Goal: Transaction & Acquisition: Purchase product/service

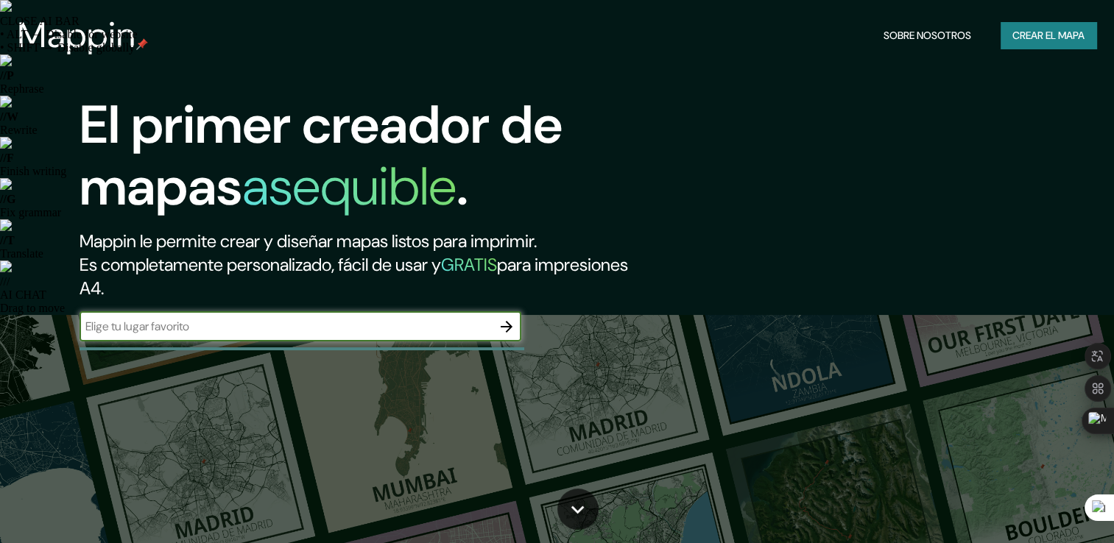
click at [315, 328] on input "text" at bounding box center [285, 326] width 412 height 17
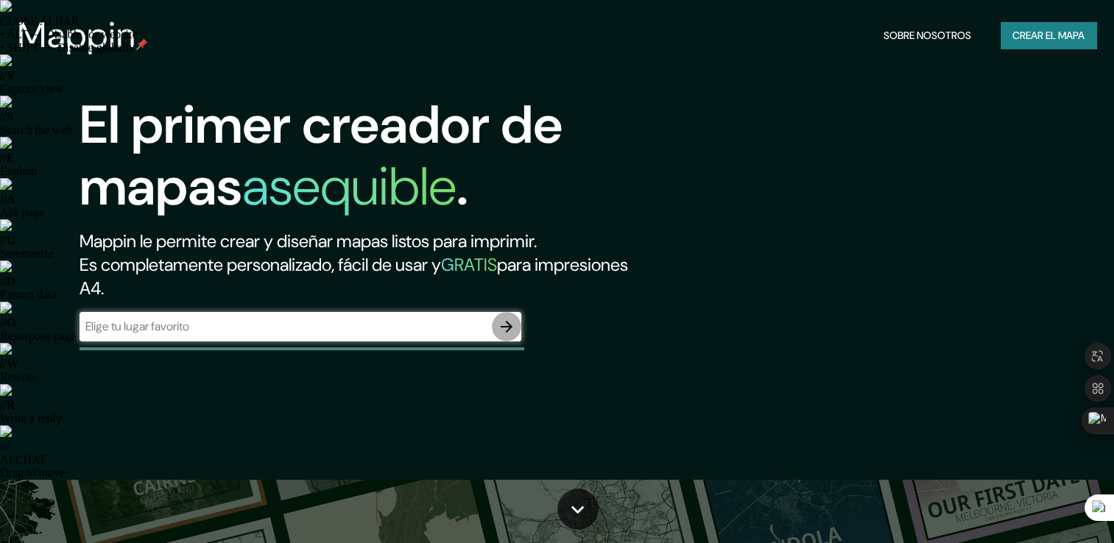
click at [506, 319] on icon "button" at bounding box center [507, 327] width 18 height 18
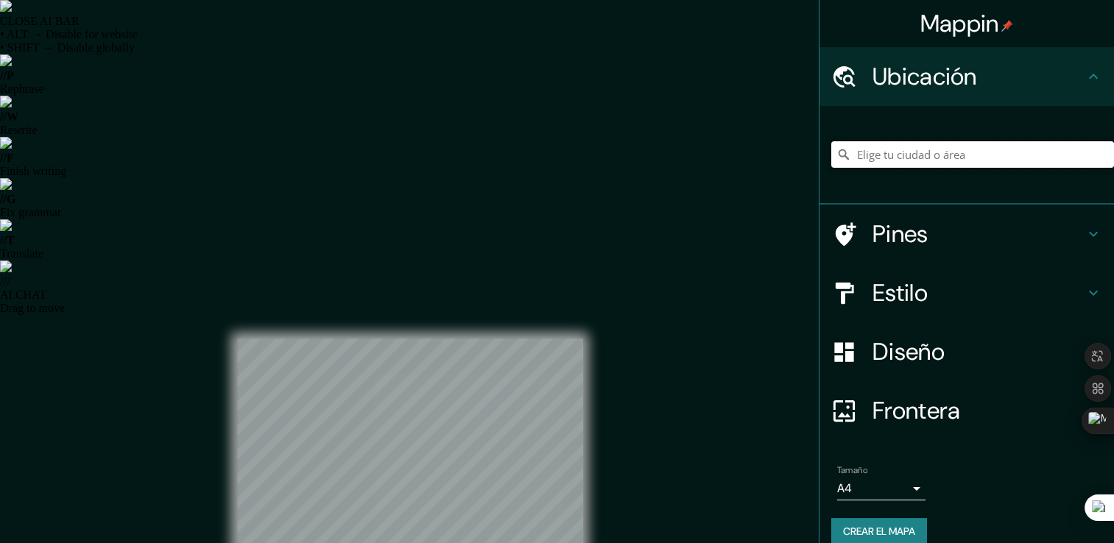
click at [876, 149] on input "Elige tu ciudad o área" at bounding box center [972, 154] width 283 height 26
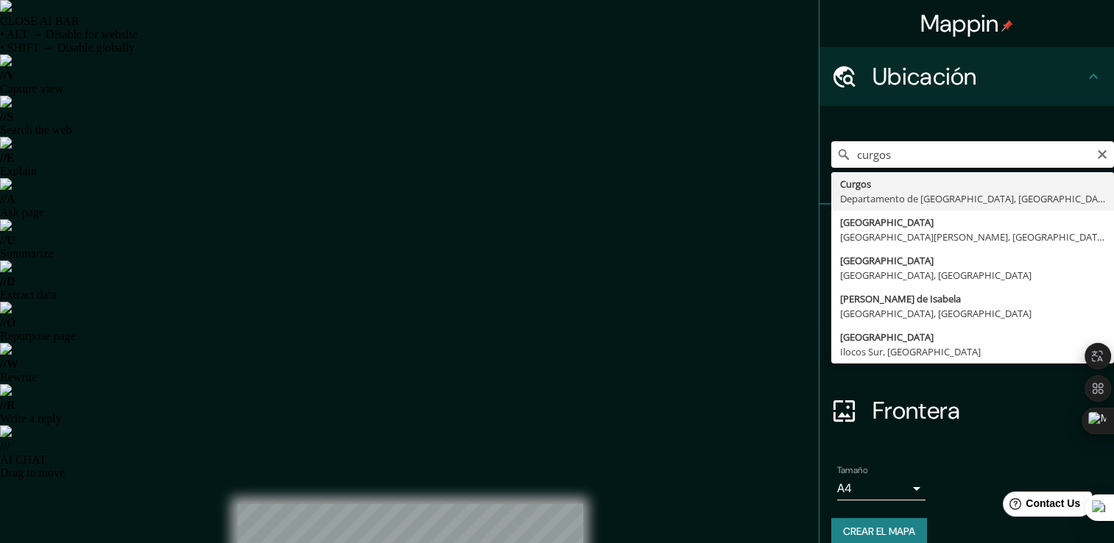
type input "Curgos, Departamento de [GEOGRAPHIC_DATA], [GEOGRAPHIC_DATA]"
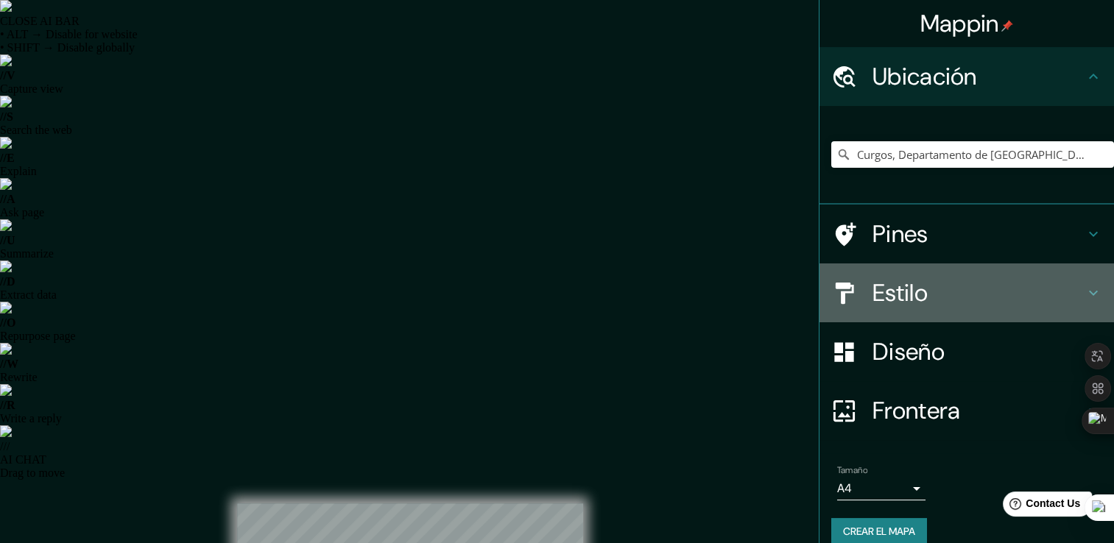
click at [936, 297] on h4 "Estilo" at bounding box center [978, 292] width 212 height 29
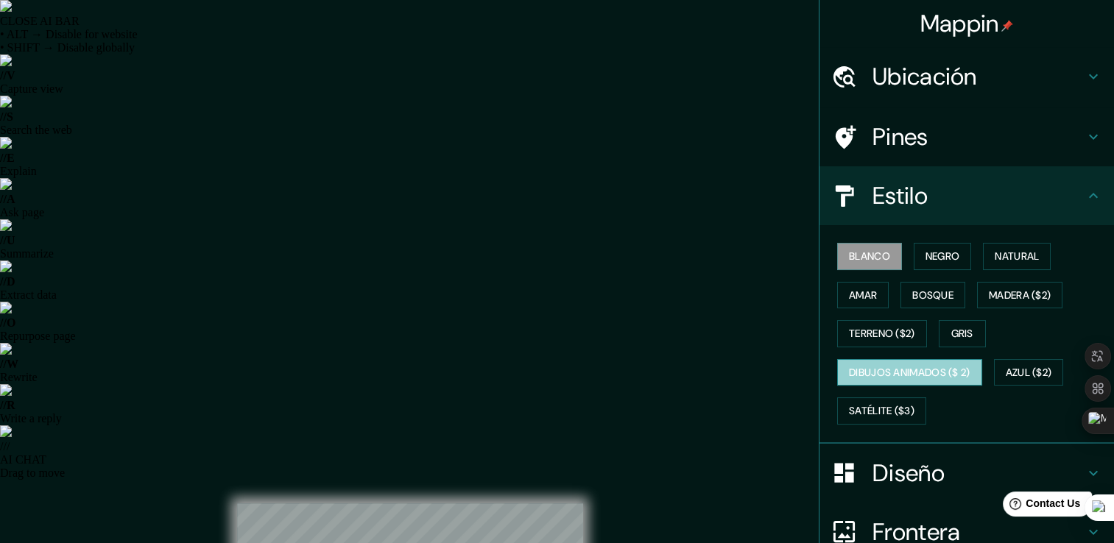
click at [892, 371] on font "Dibujos animados ($ 2)" at bounding box center [909, 373] width 121 height 18
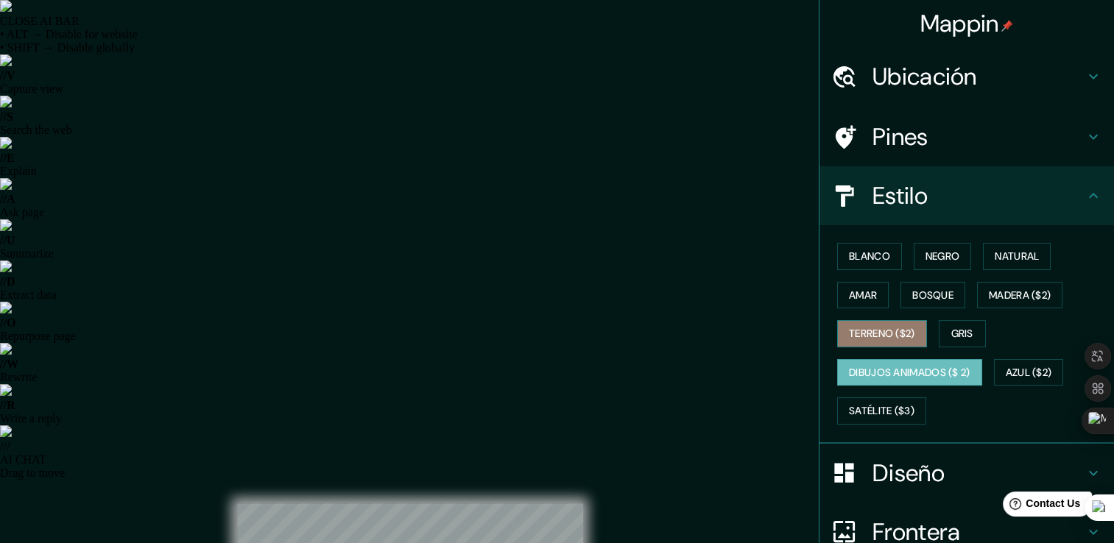
click at [882, 342] on button "Terreno ($2)" at bounding box center [882, 333] width 90 height 27
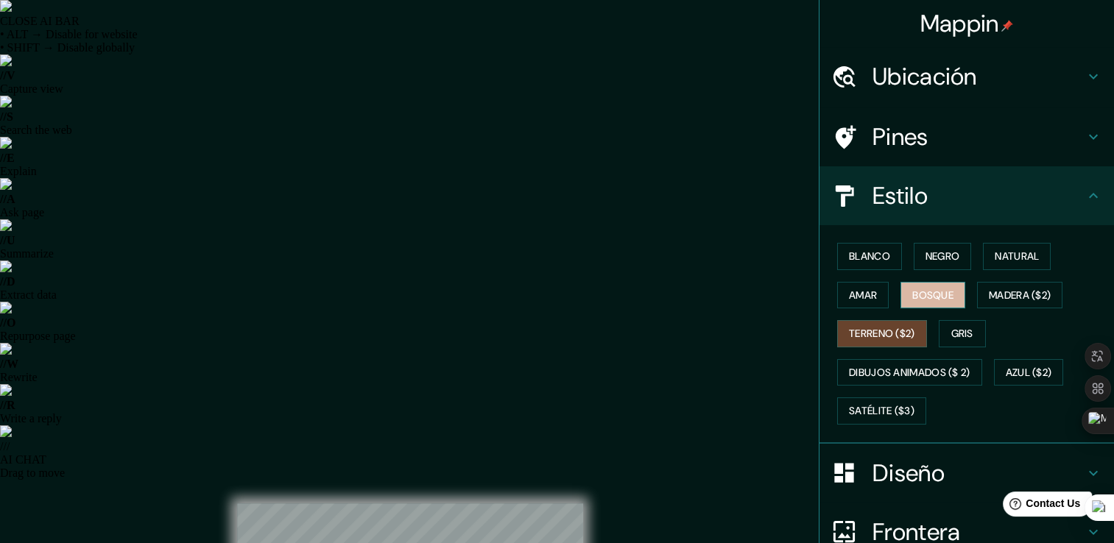
click at [930, 294] on font "Bosque" at bounding box center [932, 295] width 41 height 18
click at [945, 247] on font "Negro" at bounding box center [942, 256] width 35 height 18
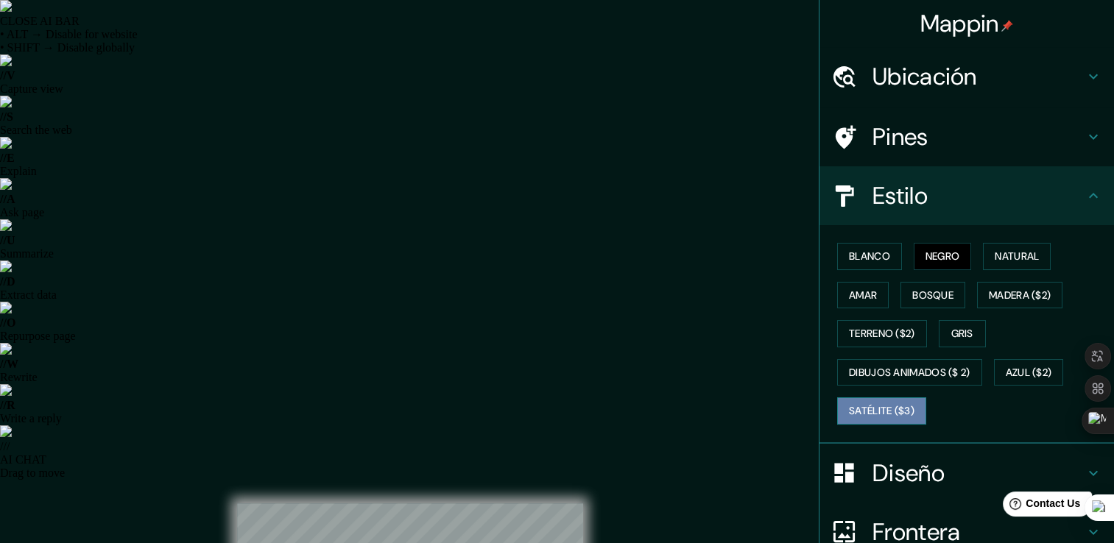
click at [871, 411] on font "Satélite ($3)" at bounding box center [882, 411] width 66 height 18
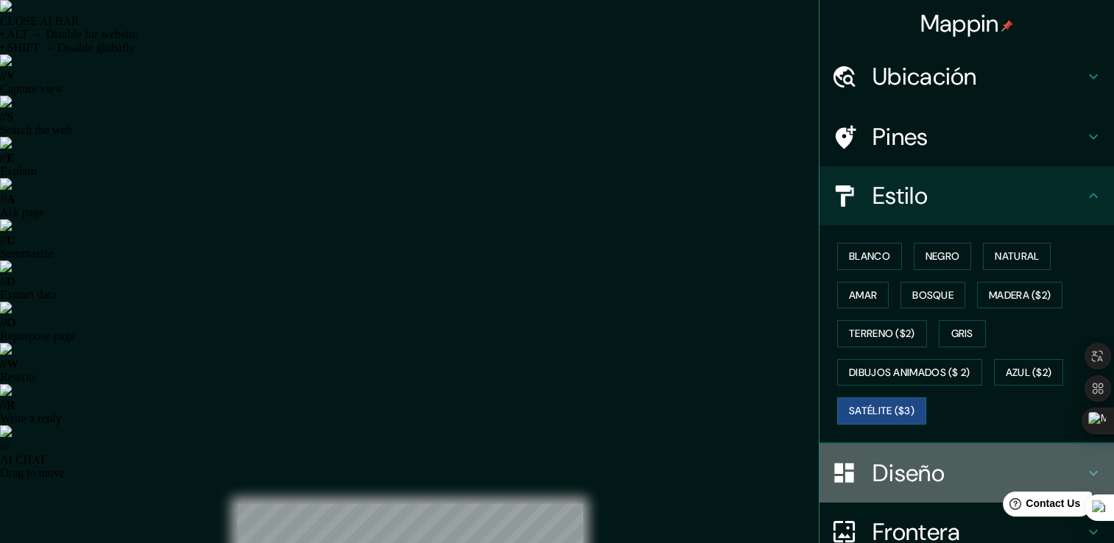
click at [910, 461] on h4 "Diseño" at bounding box center [978, 473] width 212 height 29
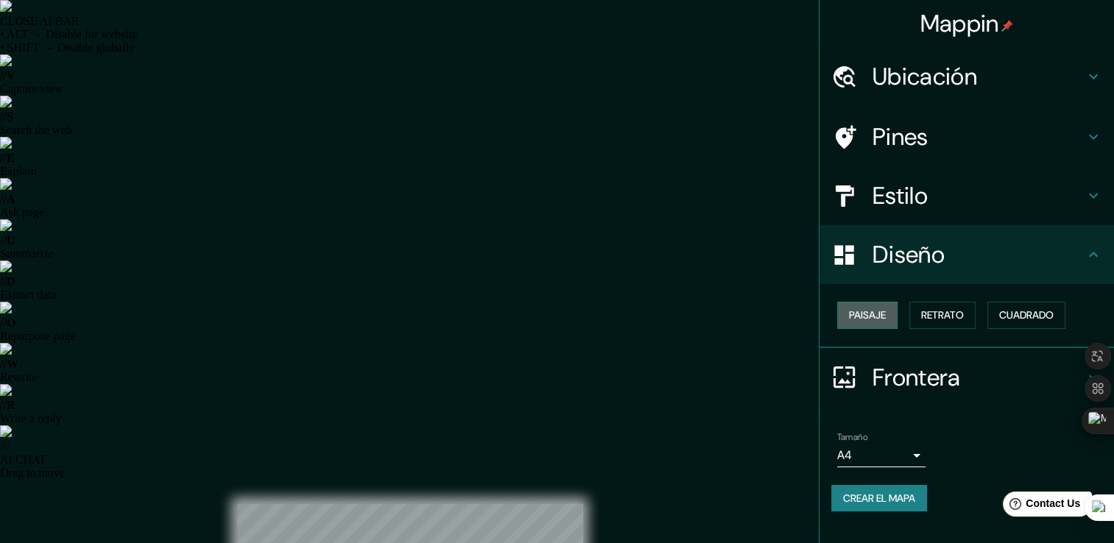
click at [882, 316] on font "Paisaje" at bounding box center [867, 315] width 37 height 18
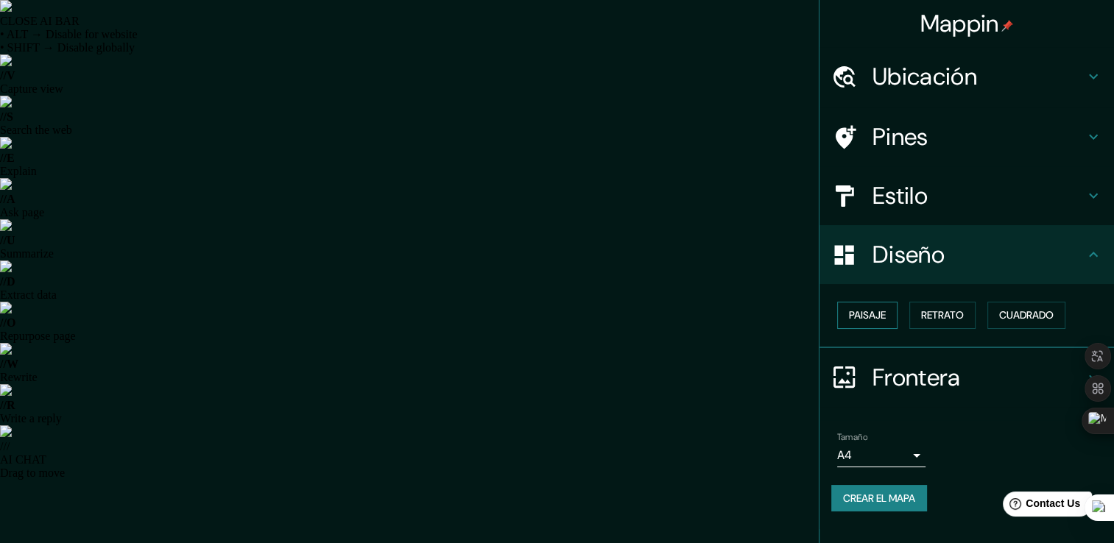
click at [882, 316] on font "Paisaje" at bounding box center [867, 315] width 37 height 18
click at [913, 317] on button "Retrato" at bounding box center [942, 315] width 66 height 27
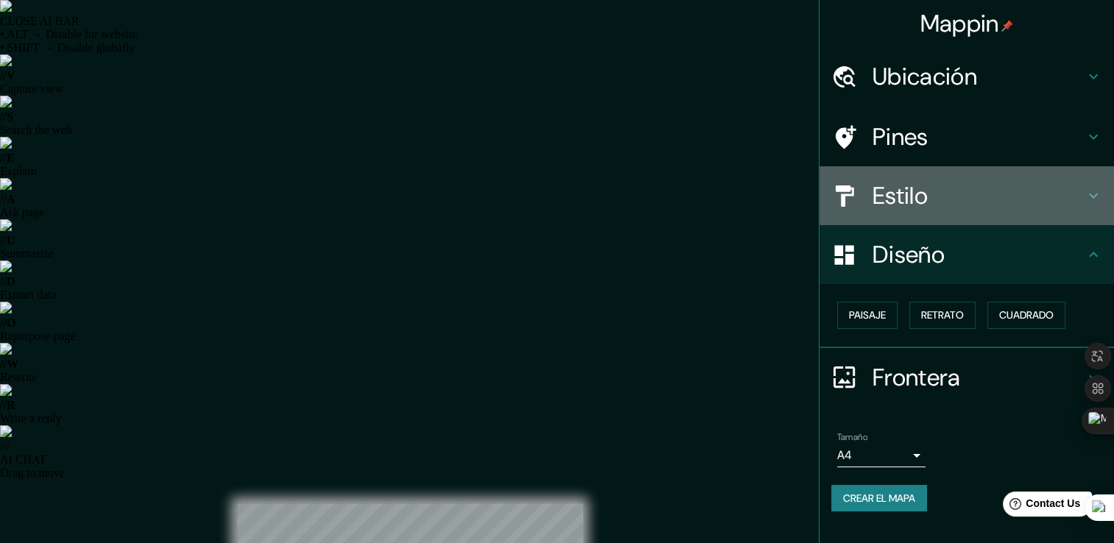
click at [944, 202] on h4 "Estilo" at bounding box center [978, 195] width 212 height 29
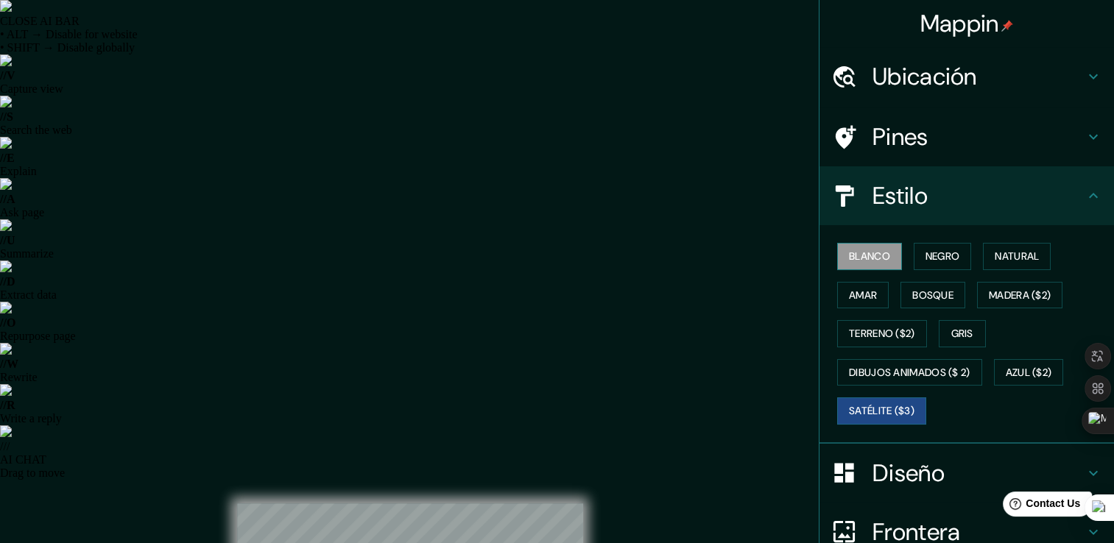
click at [868, 259] on font "Blanco" at bounding box center [869, 256] width 41 height 18
click at [925, 249] on font "Negro" at bounding box center [942, 256] width 35 height 18
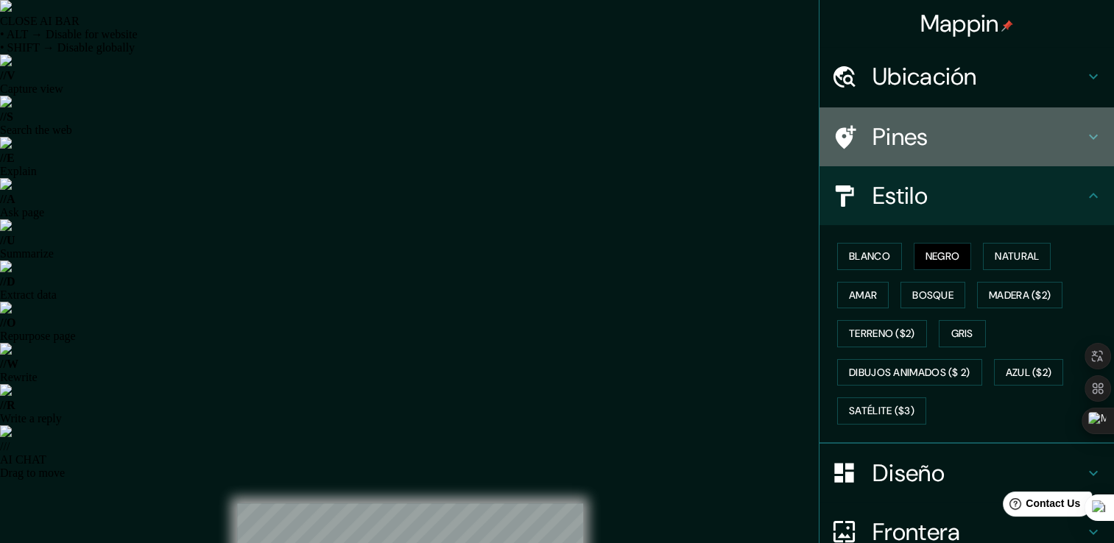
click at [964, 136] on h4 "Pines" at bounding box center [978, 136] width 212 height 29
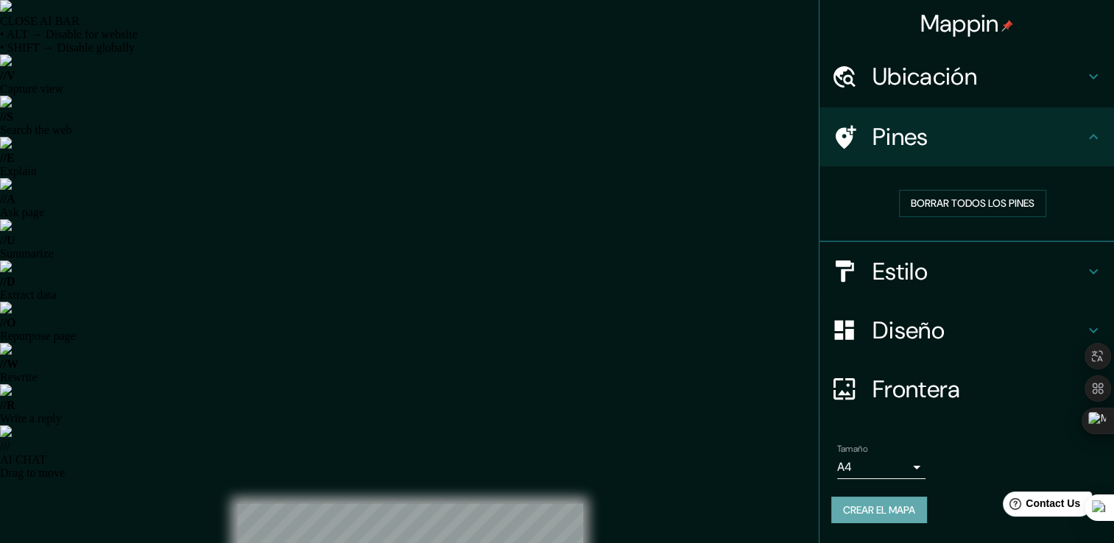
click at [891, 507] on font "Crear el mapa" at bounding box center [879, 510] width 72 height 18
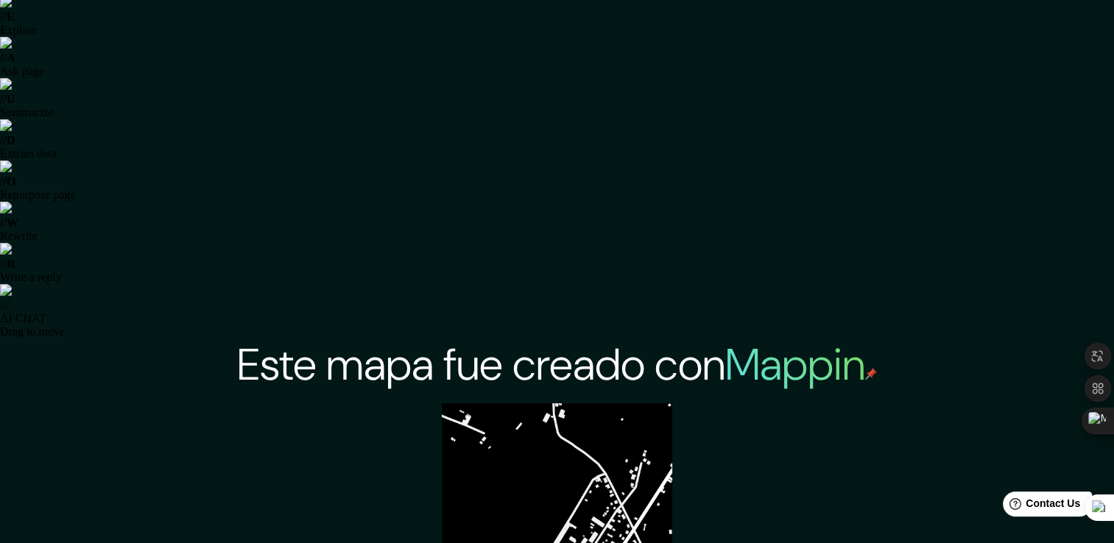
scroll to position [150, 0]
